Goal: Task Accomplishment & Management: Complete application form

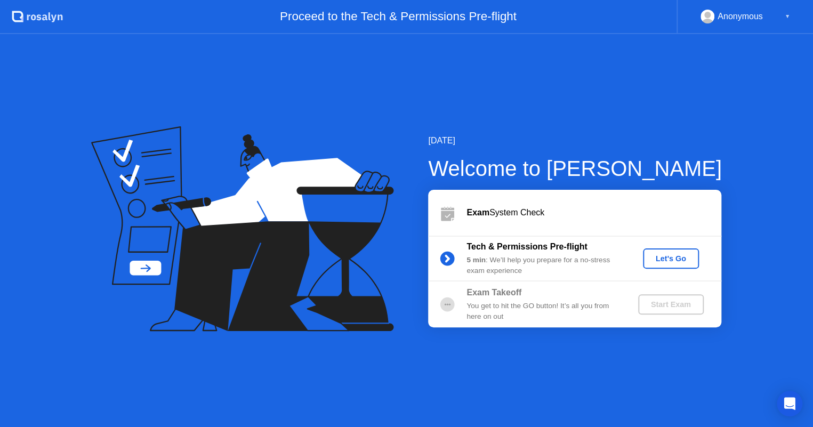
click at [478, 212] on b "Exam" at bounding box center [478, 212] width 23 height 9
click at [678, 257] on div "Let's Go" at bounding box center [670, 258] width 47 height 9
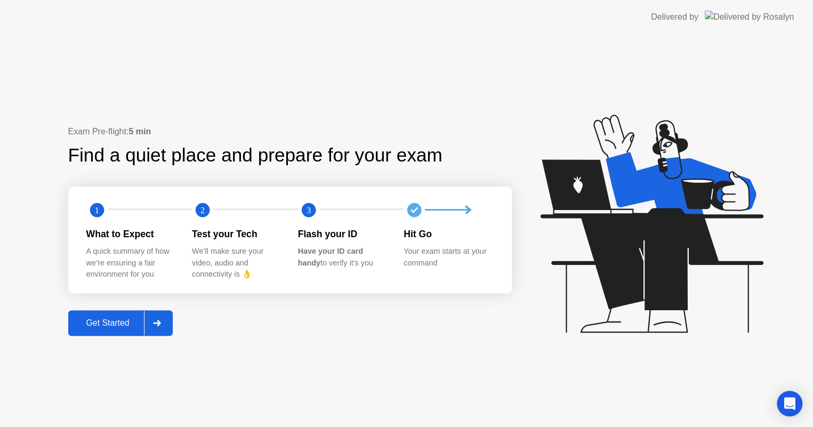
click at [160, 321] on icon at bounding box center [157, 323] width 7 height 6
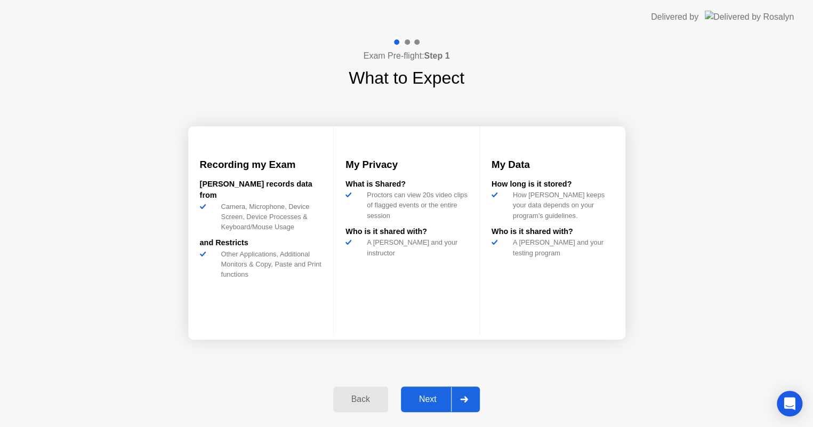
click at [467, 399] on icon at bounding box center [464, 399] width 7 height 6
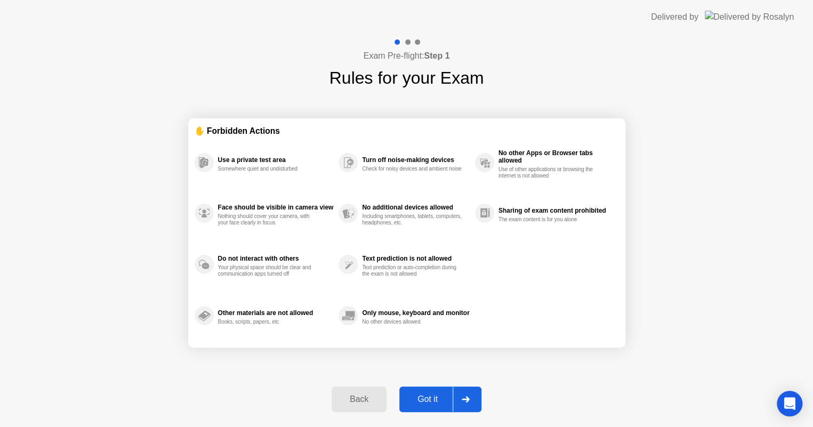
click at [467, 399] on icon at bounding box center [465, 399] width 7 height 6
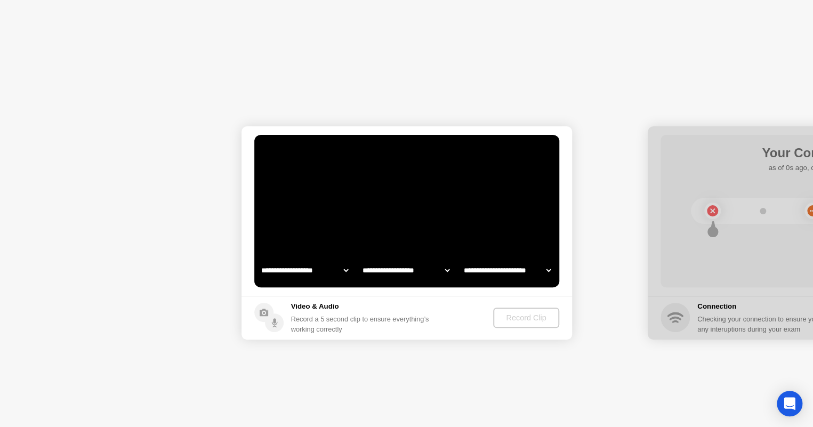
select select "**********"
select select "*******"
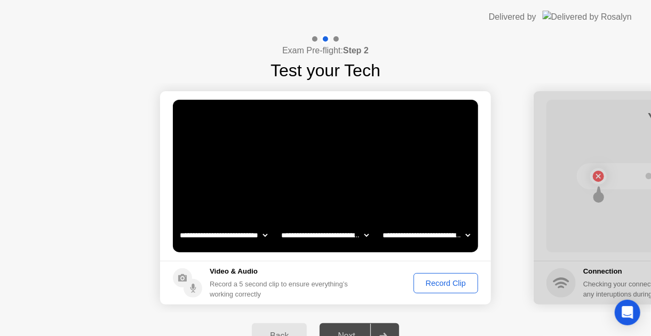
click at [455, 282] on div "Record Clip" at bounding box center [445, 283] width 57 height 9
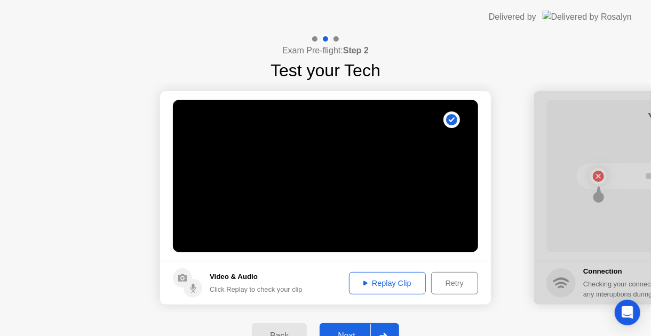
click at [382, 287] on div "Replay Clip" at bounding box center [387, 283] width 69 height 9
click at [382, 279] on div "Replay Clip" at bounding box center [387, 283] width 69 height 9
click at [346, 323] on button "Next" at bounding box center [358, 336] width 79 height 26
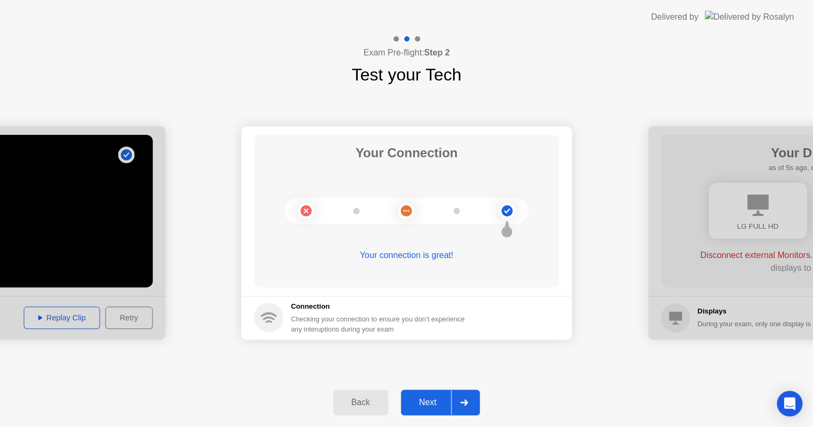
click at [430, 404] on div "Next" at bounding box center [427, 403] width 47 height 10
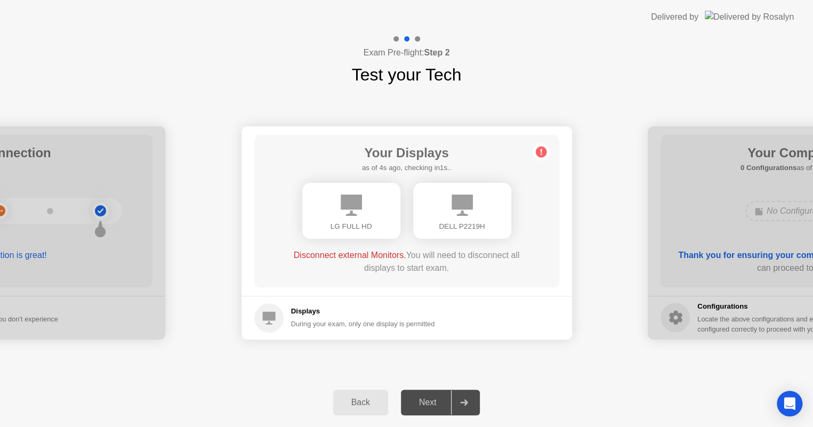
click at [427, 406] on div "Next" at bounding box center [427, 403] width 47 height 10
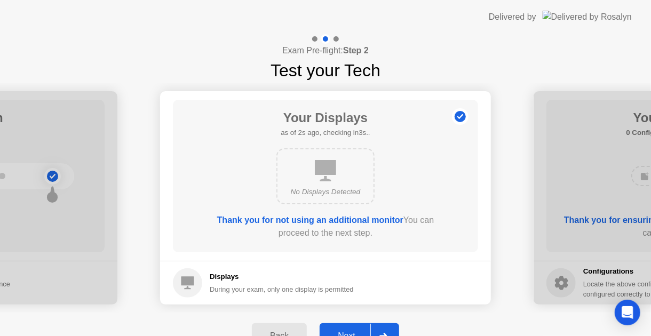
click at [329, 325] on button "Next" at bounding box center [358, 336] width 79 height 26
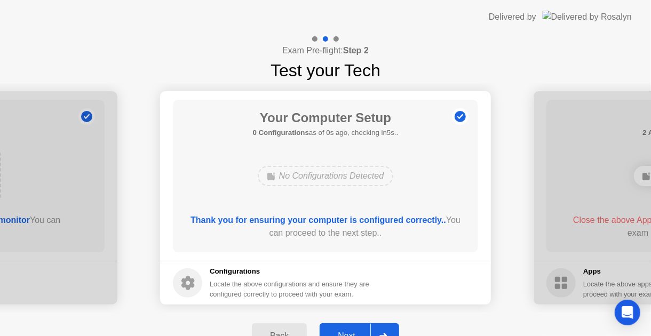
click at [348, 325] on button "Next" at bounding box center [358, 336] width 79 height 26
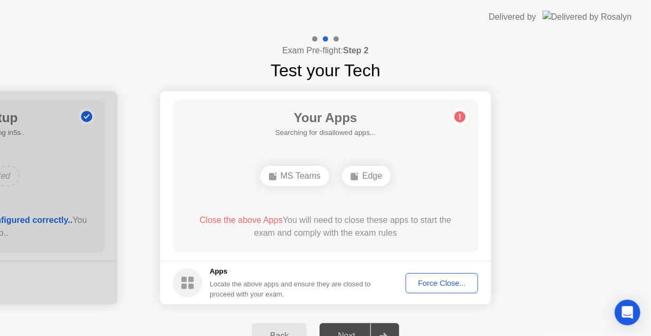
click at [372, 181] on div "Edge" at bounding box center [366, 176] width 49 height 20
click at [292, 182] on div "MS Teams" at bounding box center [294, 176] width 69 height 20
click at [288, 277] on div "Apps Locate the above apps and ensure they are closed to proceed with your exam." at bounding box center [291, 282] width 162 height 33
click at [243, 222] on span "Close the above Apps" at bounding box center [240, 219] width 83 height 9
click at [445, 283] on div "Force Close..." at bounding box center [441, 283] width 65 height 9
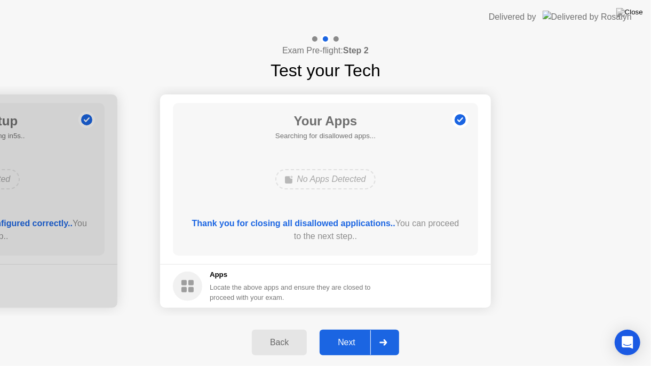
click at [348, 341] on div "Next" at bounding box center [346, 343] width 47 height 10
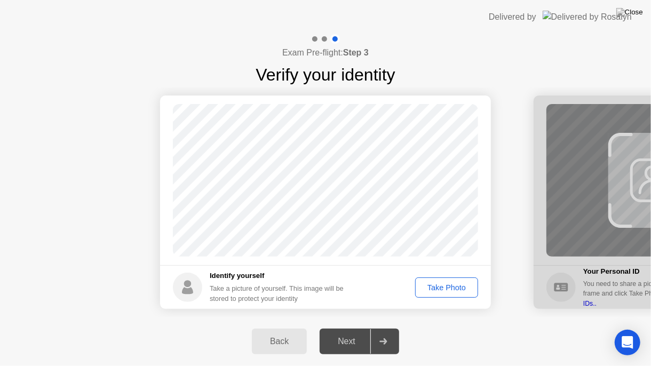
click at [444, 295] on button "Take Photo" at bounding box center [446, 287] width 63 height 20
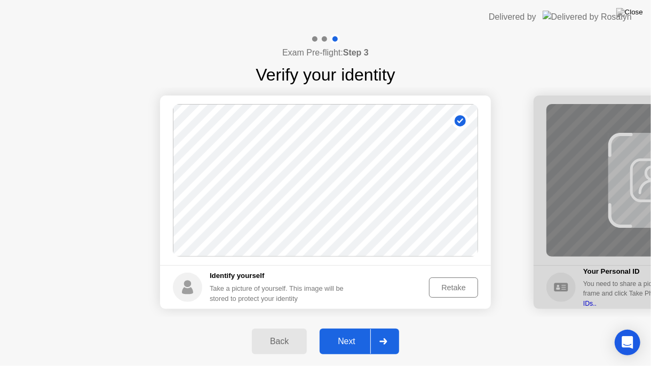
click at [348, 341] on div "Next" at bounding box center [346, 342] width 47 height 10
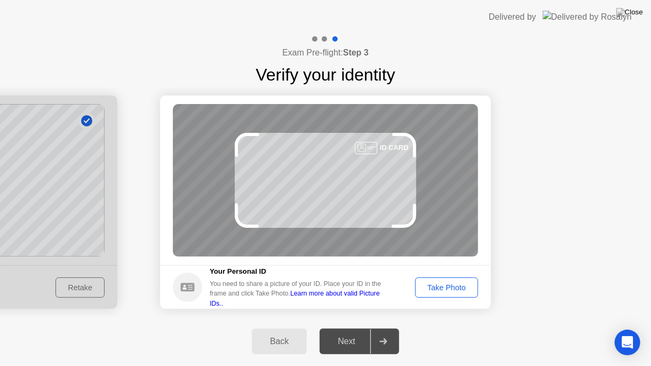
click at [454, 291] on div "Take Photo" at bounding box center [446, 287] width 55 height 9
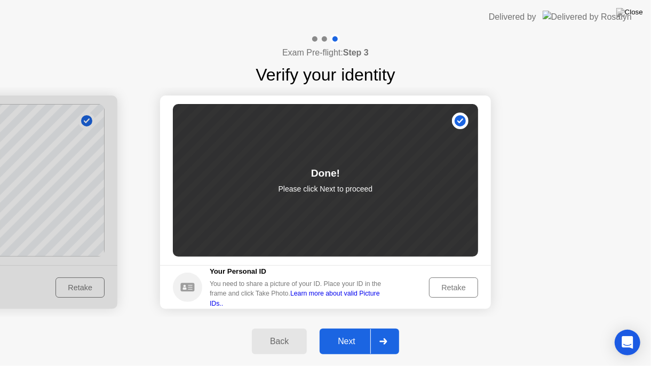
click at [343, 338] on div "Next" at bounding box center [346, 342] width 47 height 10
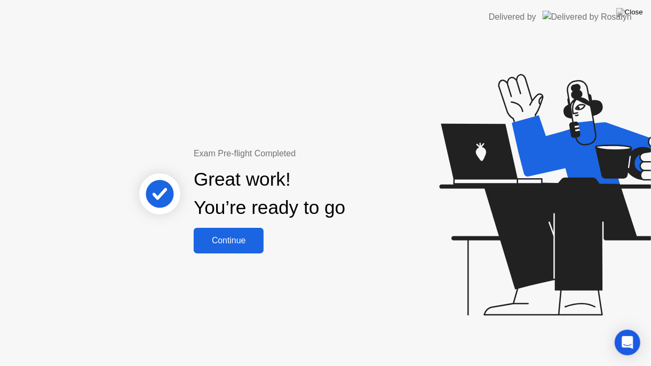
click at [230, 234] on button "Continue" at bounding box center [229, 241] width 70 height 26
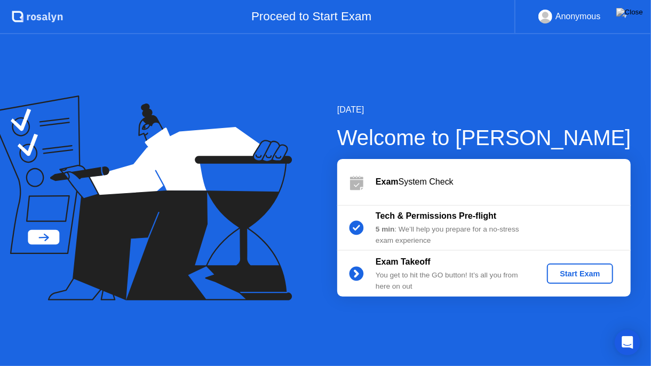
click at [590, 276] on div "Start Exam" at bounding box center [579, 273] width 57 height 9
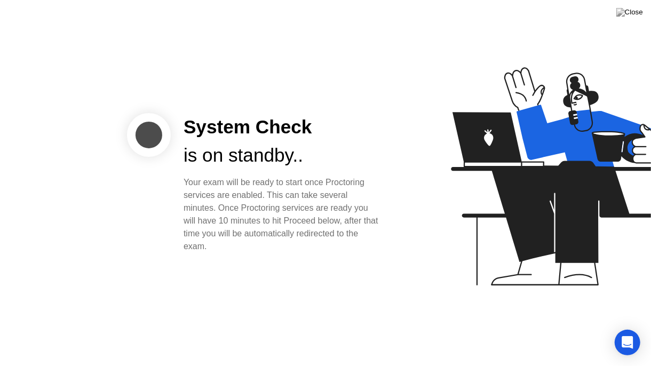
click at [634, 15] on img at bounding box center [629, 12] width 27 height 9
click at [631, 344] on icon "Open Intercom Messenger" at bounding box center [627, 342] width 11 height 13
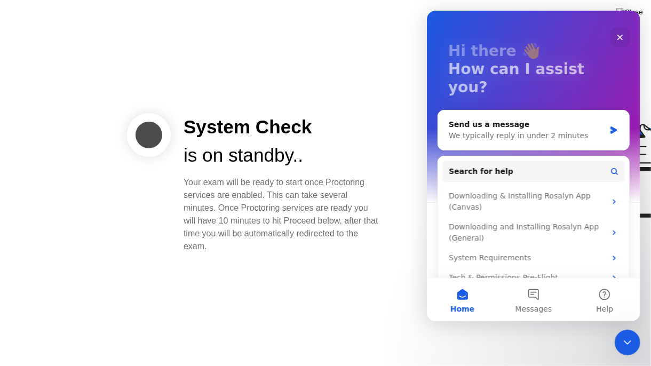
scroll to position [44, 0]
click at [466, 131] on div "We typically reply in under 2 minutes" at bounding box center [526, 136] width 156 height 11
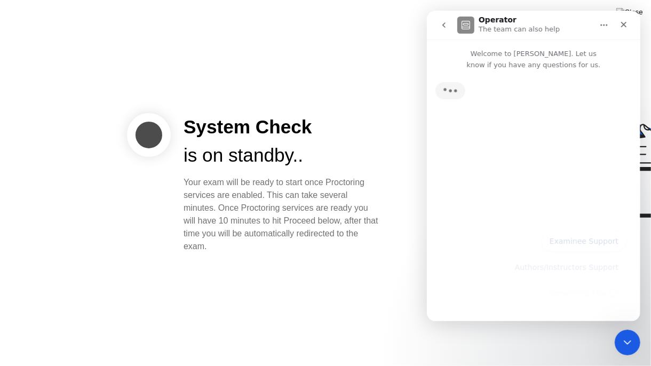
scroll to position [0, 0]
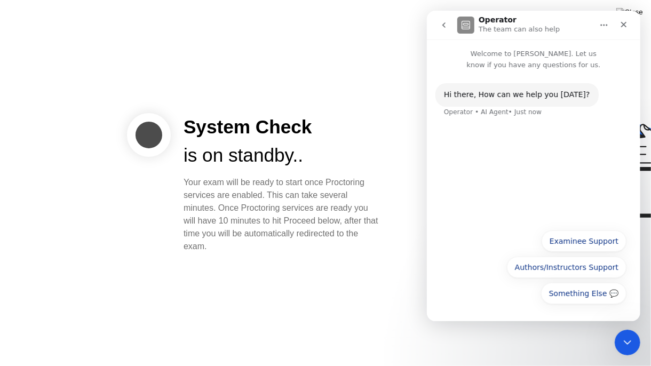
click at [609, 242] on button "Examinee Support" at bounding box center [583, 240] width 85 height 21
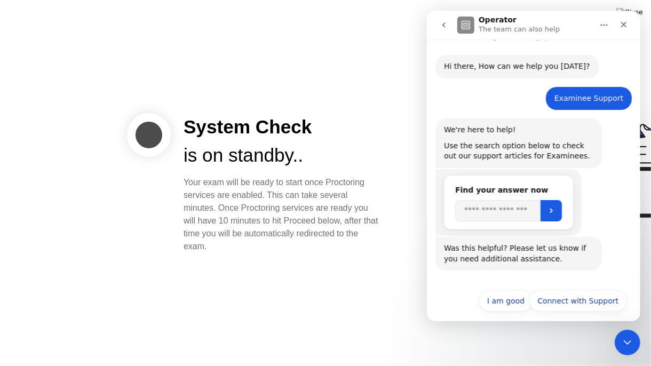
scroll to position [37, 0]
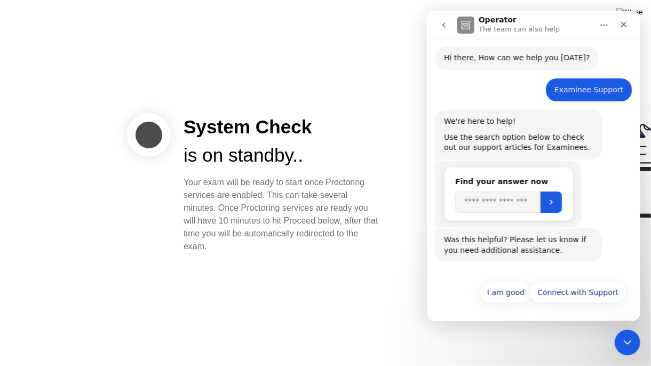
click at [609, 294] on button "Connect with Support" at bounding box center [577, 292] width 97 height 21
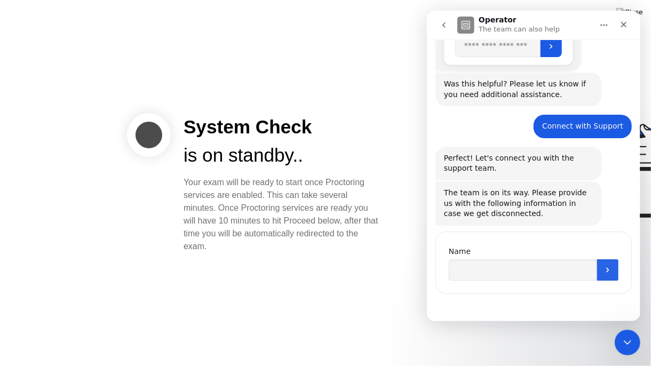
scroll to position [192, 0]
click at [606, 271] on icon "Submit" at bounding box center [607, 270] width 9 height 9
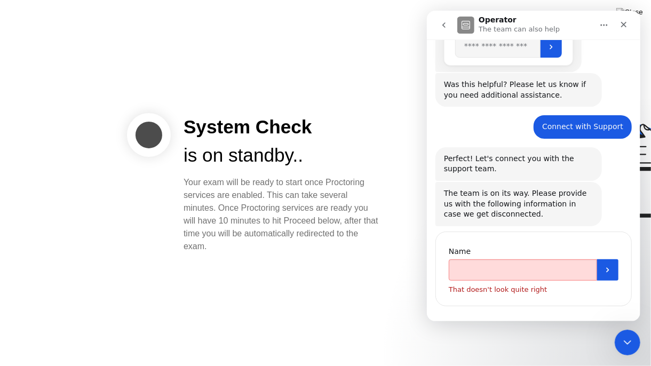
scroll to position [204, 0]
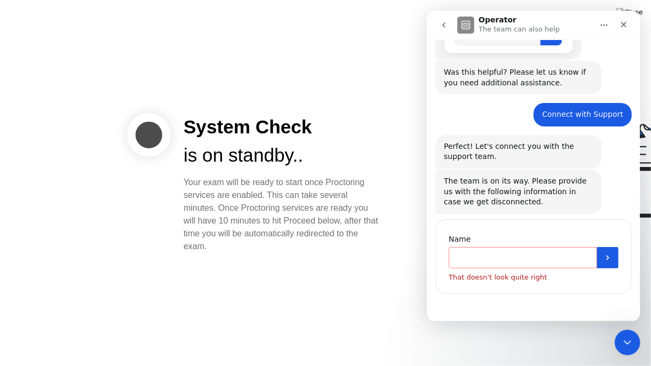
click at [499, 259] on input "Name" at bounding box center [522, 257] width 148 height 21
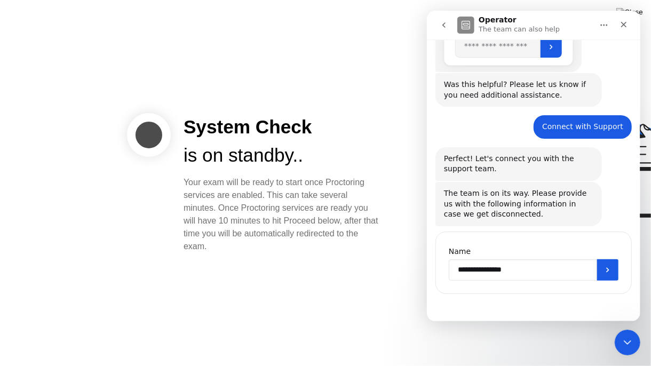
type input "**********"
click at [607, 275] on button "Submit" at bounding box center [606, 269] width 21 height 21
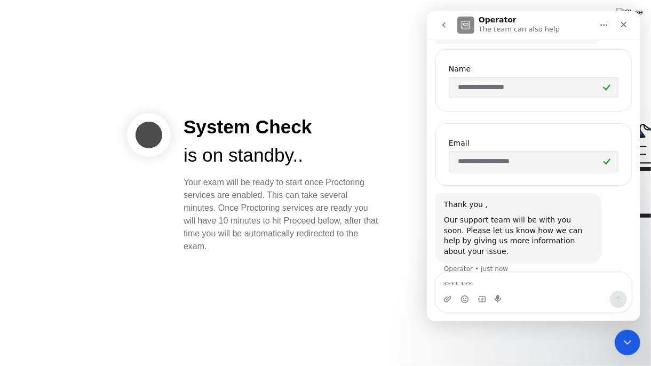
scroll to position [375, 0]
type textarea "*"
click at [484, 284] on textarea "**********" at bounding box center [533, 282] width 196 height 18
click at [509, 287] on textarea "**********" at bounding box center [533, 282] width 196 height 18
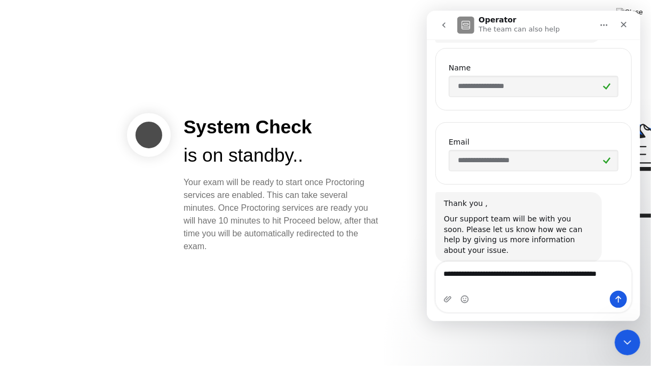
scroll to position [386, 0]
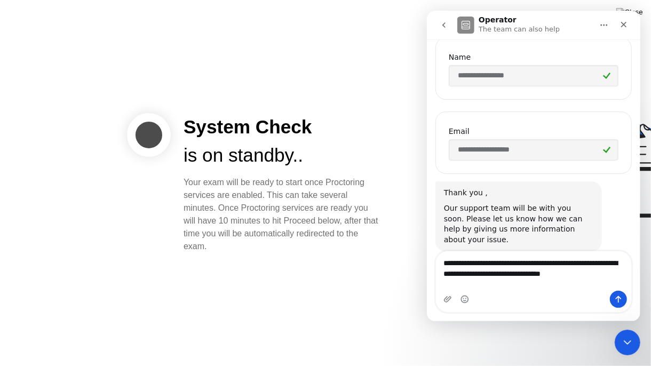
type textarea "**********"
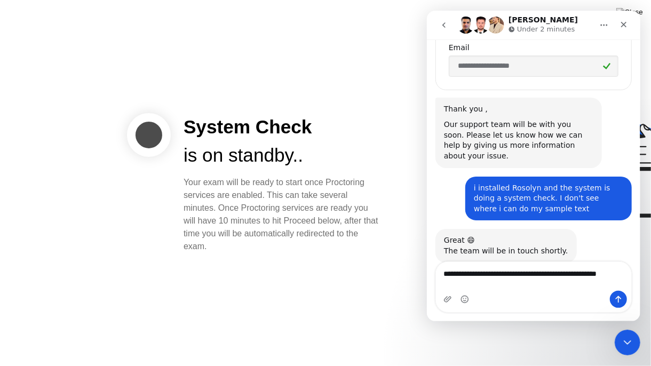
scroll to position [481, 0]
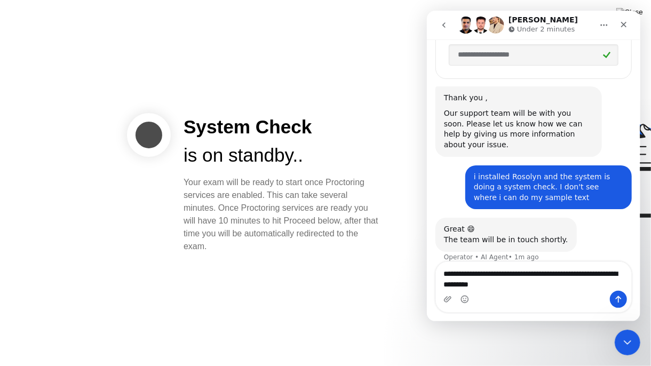
type textarea "**********"
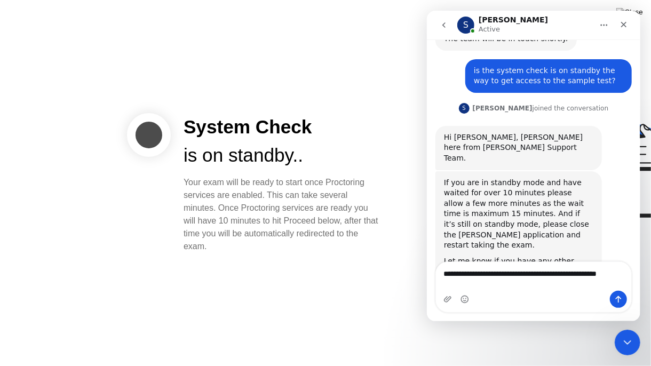
scroll to position [693, 0]
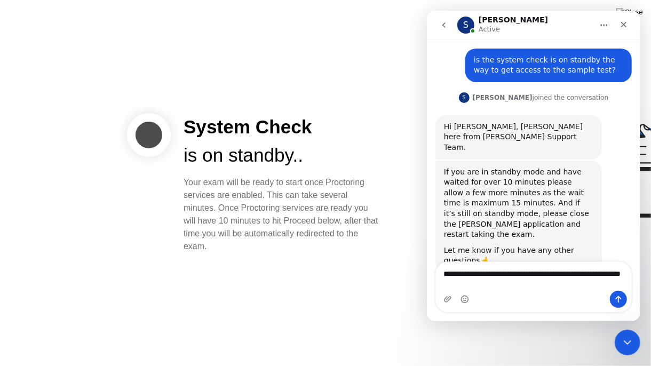
type textarea "**********"
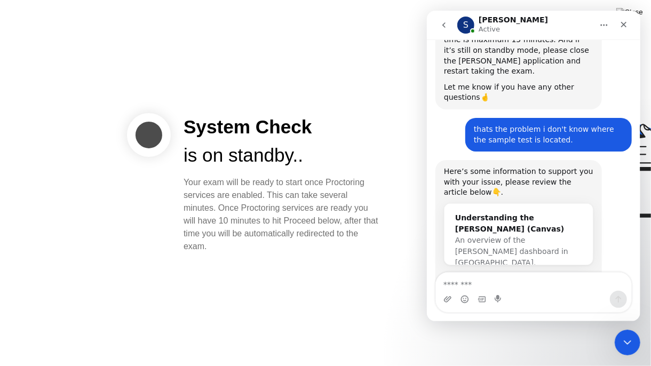
scroll to position [880, 0]
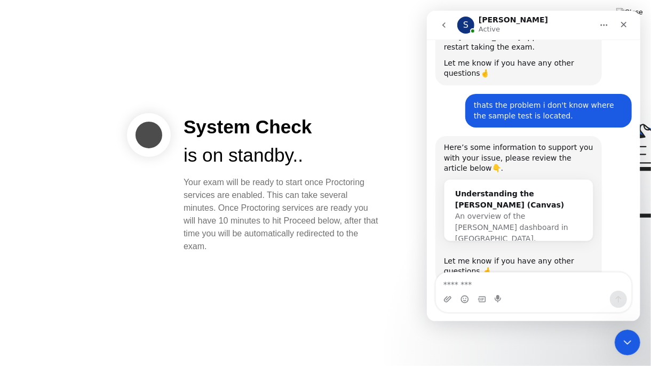
click at [496, 188] on div "Understanding the [PERSON_NAME] (Canvas)" at bounding box center [517, 199] width 127 height 22
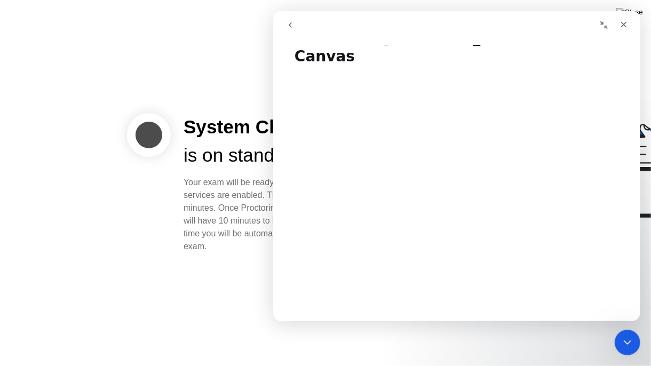
scroll to position [27, 0]
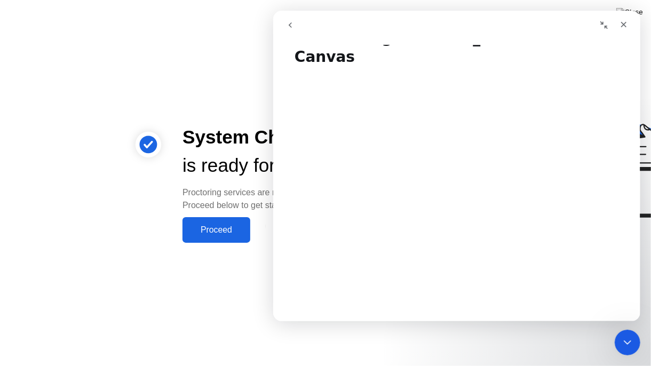
click at [601, 28] on icon "Collapse window" at bounding box center [603, 25] width 9 height 9
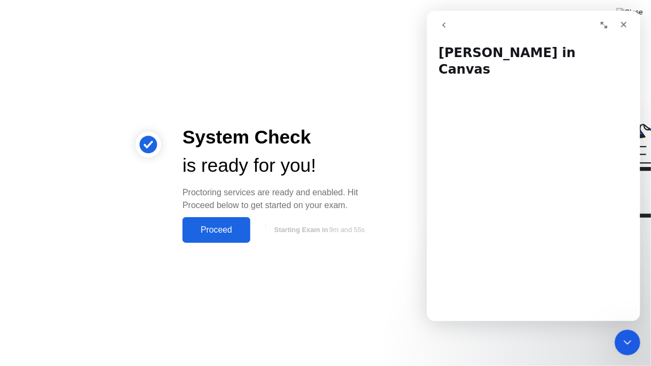
click at [216, 230] on div "Proceed" at bounding box center [216, 230] width 61 height 10
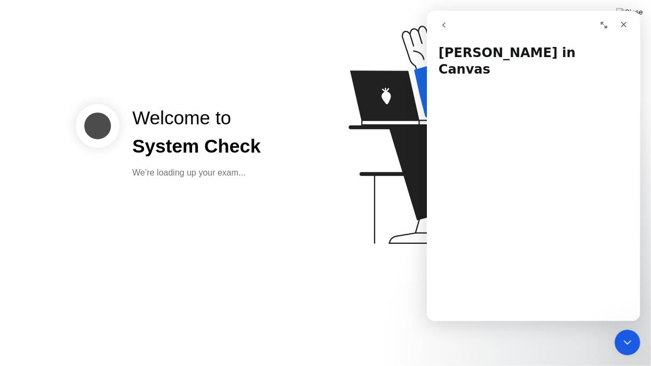
scroll to position [0, 0]
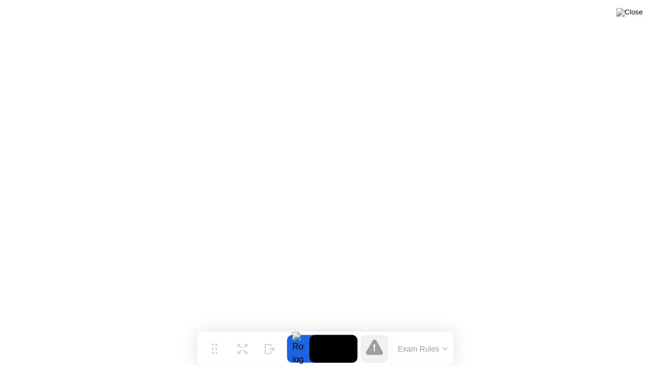
click at [445, 348] on icon at bounding box center [444, 348] width 5 height 3
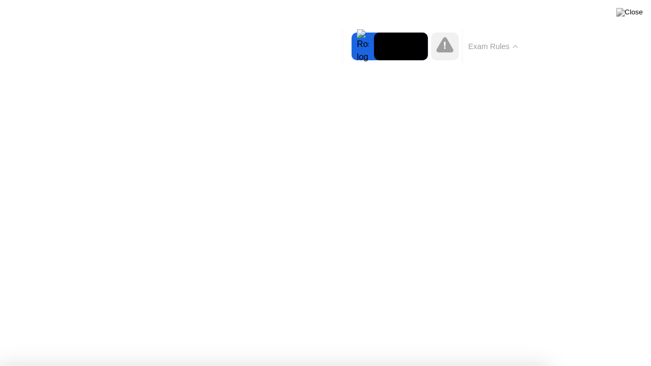
click at [500, 48] on button "Exam Rules" at bounding box center [493, 47] width 57 height 10
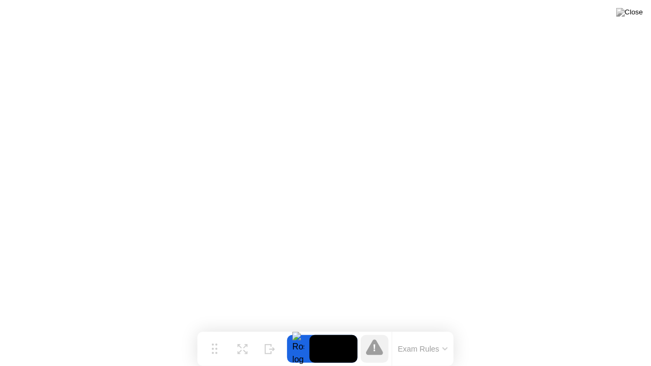
click at [277, 351] on button "Hide" at bounding box center [270, 349] width 28 height 28
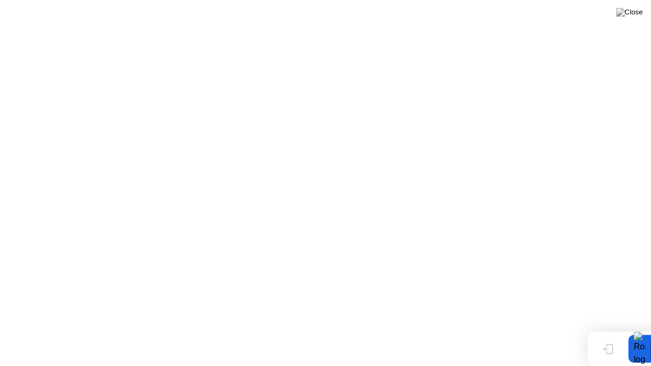
click at [610, 347] on icon at bounding box center [608, 349] width 11 height 10
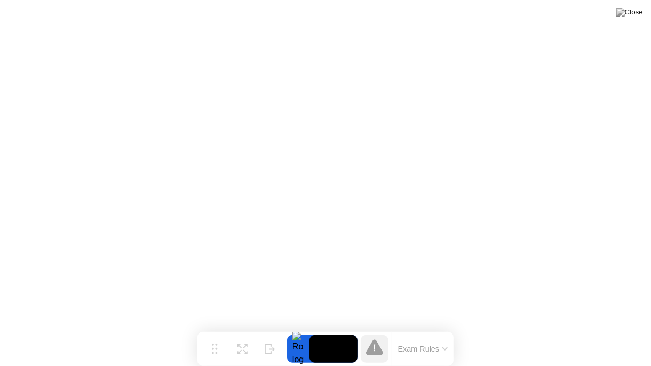
click at [213, 354] on div "Move" at bounding box center [214, 357] width 14 height 6
click at [215, 348] on circle at bounding box center [216, 349] width 2 height 2
click at [445, 348] on icon at bounding box center [444, 348] width 5 height 3
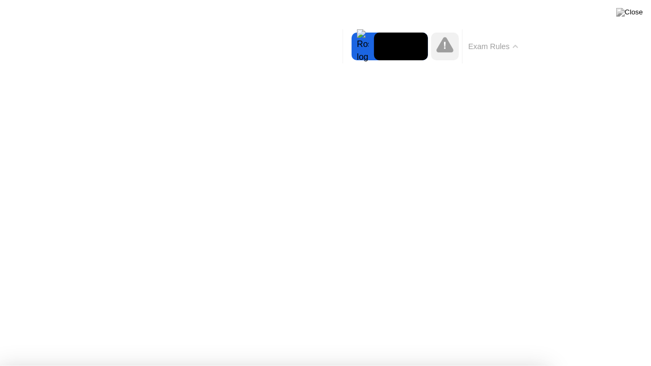
click at [496, 50] on button "Exam Rules" at bounding box center [493, 47] width 57 height 10
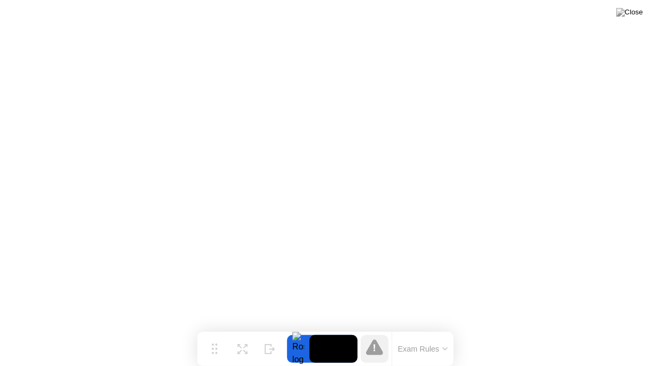
click at [269, 345] on icon at bounding box center [270, 349] width 11 height 10
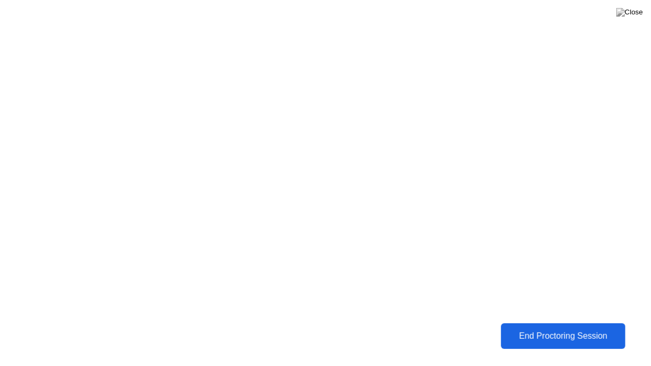
click at [579, 335] on div "End Proctoring Session" at bounding box center [563, 336] width 118 height 10
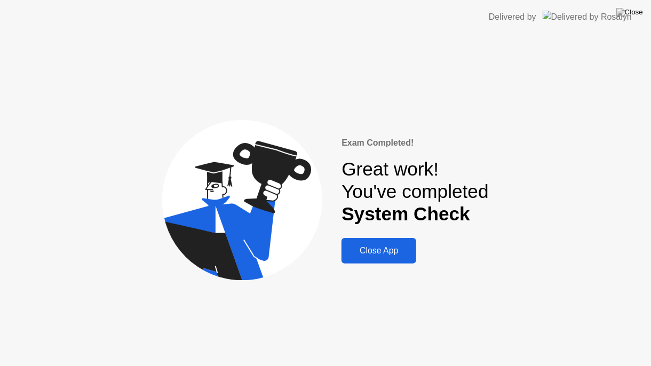
click at [381, 253] on div "Close App" at bounding box center [379, 251] width 68 height 10
